Goal: Transaction & Acquisition: Purchase product/service

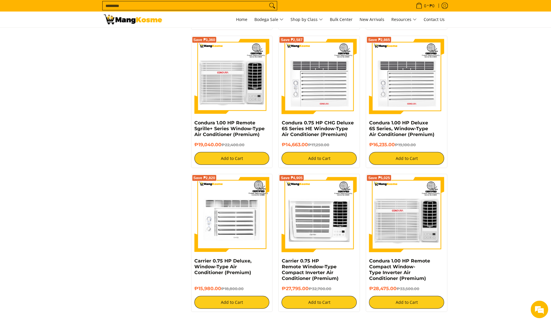
scroll to position [1078, 0]
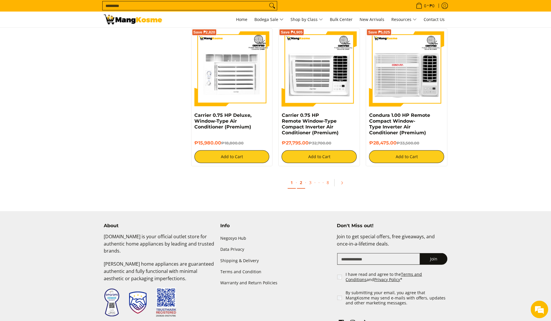
click at [303, 186] on link "2" at bounding box center [301, 183] width 8 height 12
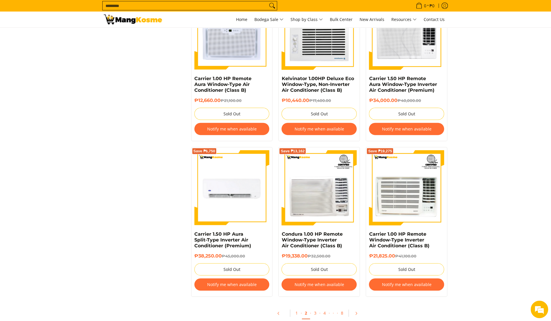
scroll to position [1020, 0]
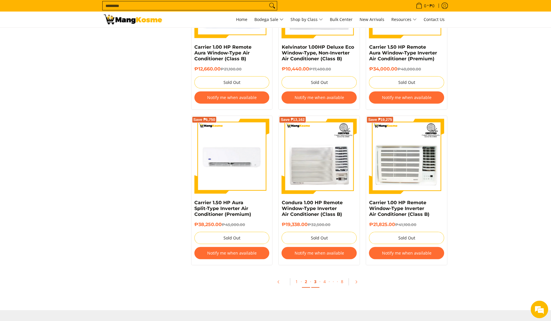
click at [315, 285] on link "3" at bounding box center [315, 282] width 8 height 12
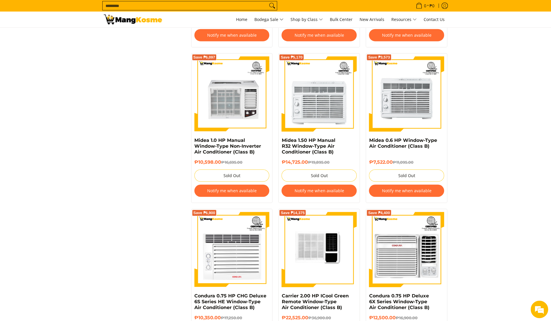
scroll to position [1166, 0]
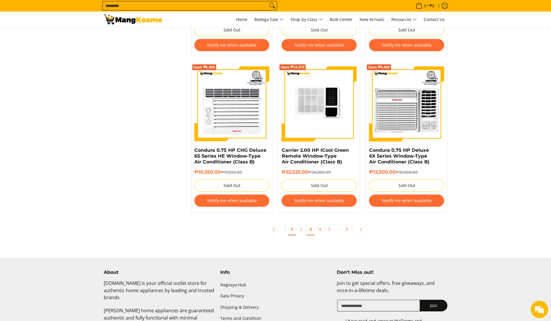
click at [291, 229] on link "1" at bounding box center [292, 230] width 8 height 12
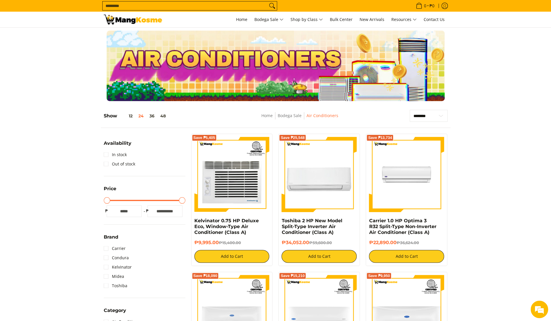
click at [405, 190] on img at bounding box center [406, 174] width 75 height 75
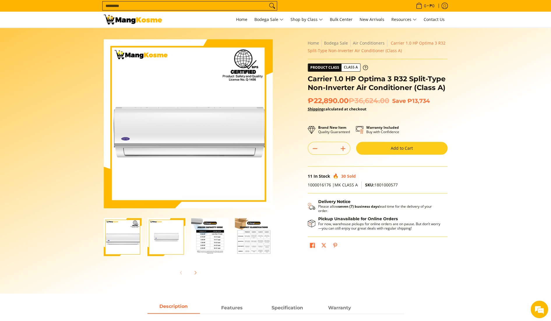
click at [120, 249] on img "Carrier 1.0 HP Optima 3 R32 Split-Type Non-Inverter Air Conditioner (Class A)-1" at bounding box center [123, 237] width 38 height 38
click at [167, 250] on img "Carrier 1.0 HP Optima 3 R32 Split-Type Non-Inverter Air Conditioner (Class A)-2" at bounding box center [166, 237] width 38 height 38
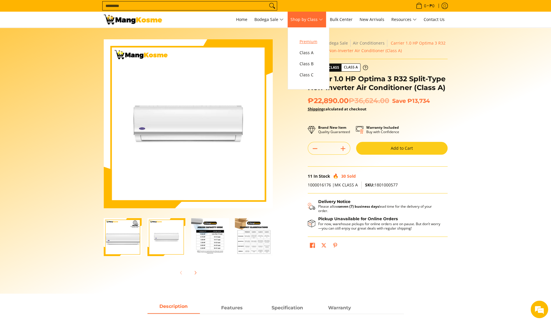
click at [313, 42] on span "Premium" at bounding box center [309, 41] width 18 height 7
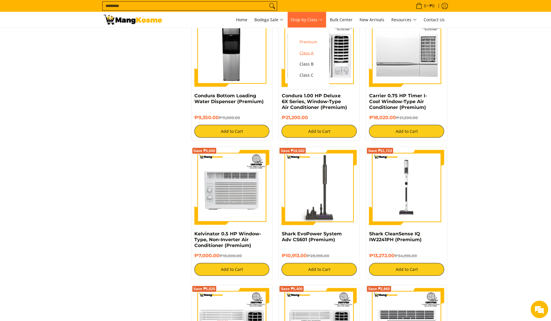
click at [310, 53] on span "Class A" at bounding box center [309, 52] width 18 height 7
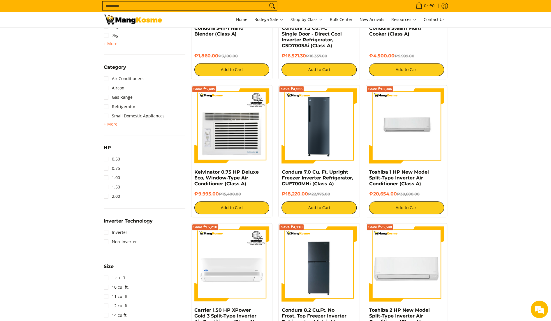
scroll to position [321, 0]
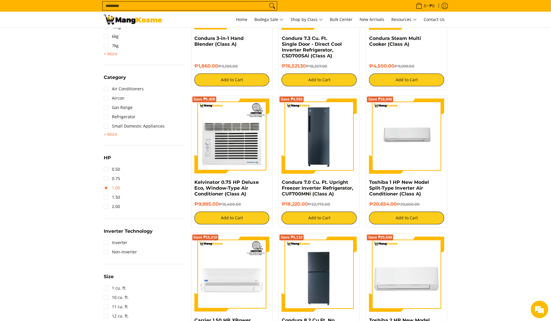
click at [108, 188] on link "1.00" at bounding box center [112, 187] width 16 height 9
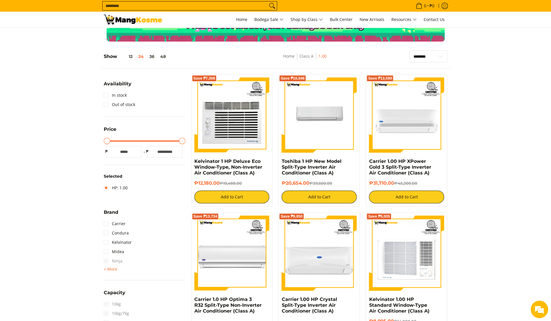
scroll to position [24, 0]
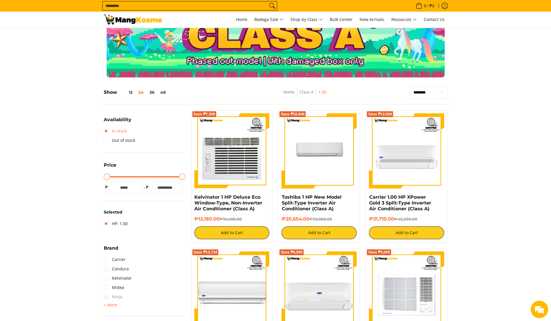
click at [108, 130] on link "In stock" at bounding box center [115, 130] width 23 height 9
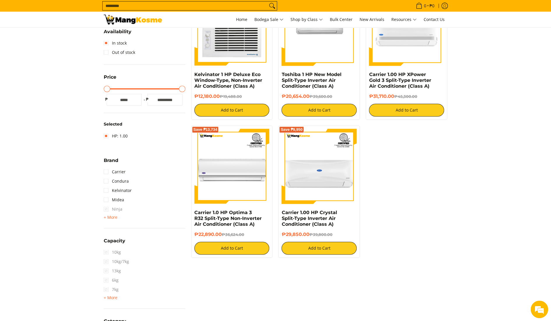
scroll to position [169, 0]
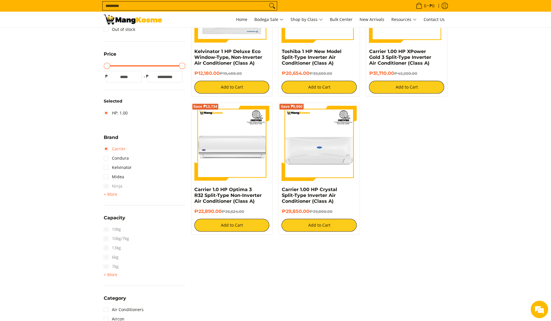
click at [108, 148] on link "Carrier" at bounding box center [115, 148] width 22 height 9
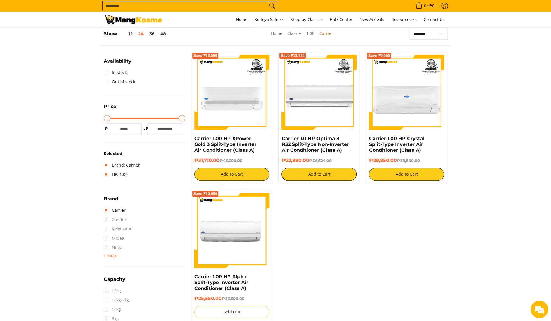
scroll to position [82, 0]
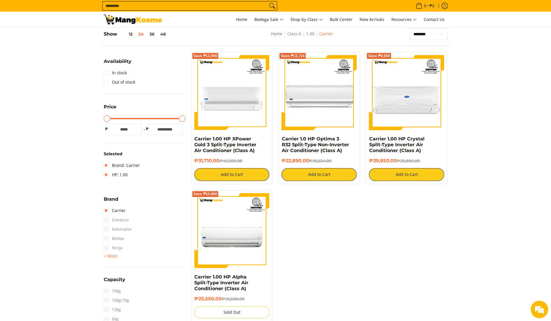
click at [106, 238] on span "Midea" at bounding box center [114, 238] width 20 height 9
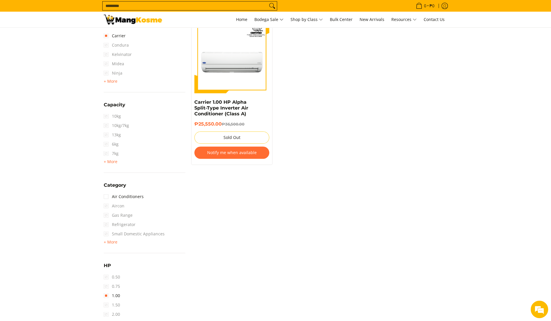
scroll to position [344, 0]
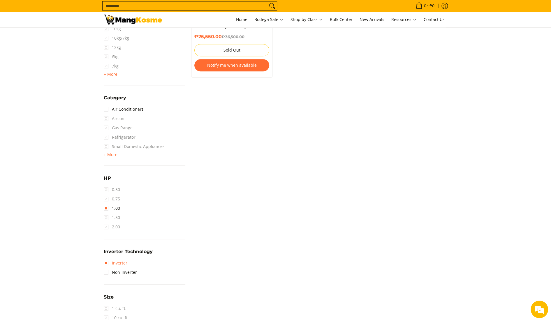
click at [108, 263] on link "Inverter" at bounding box center [116, 263] width 24 height 9
